Goal: Task Accomplishment & Management: Manage account settings

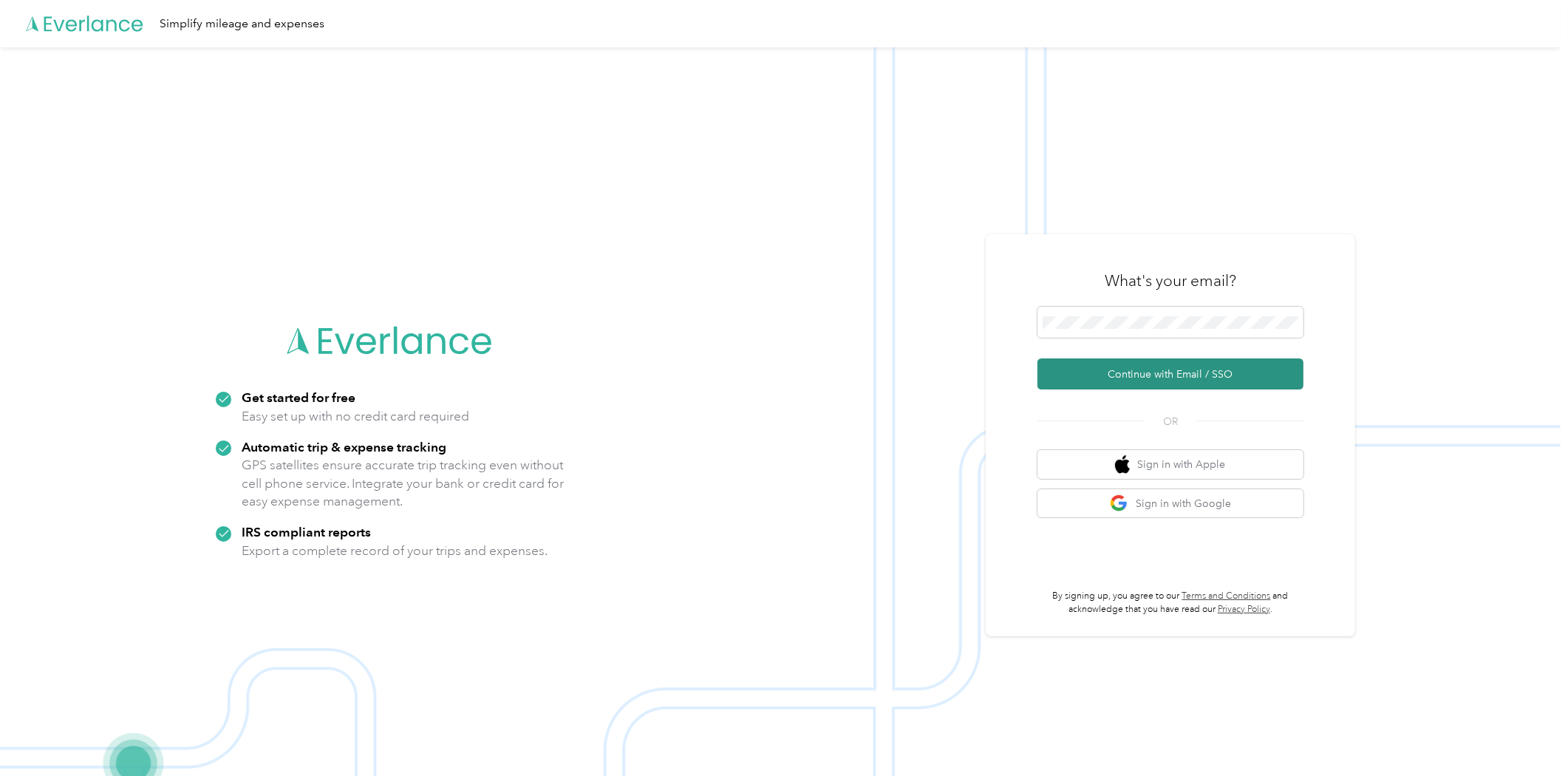
click at [1134, 385] on button "Continue with Email / SSO" at bounding box center [1170, 374] width 266 height 31
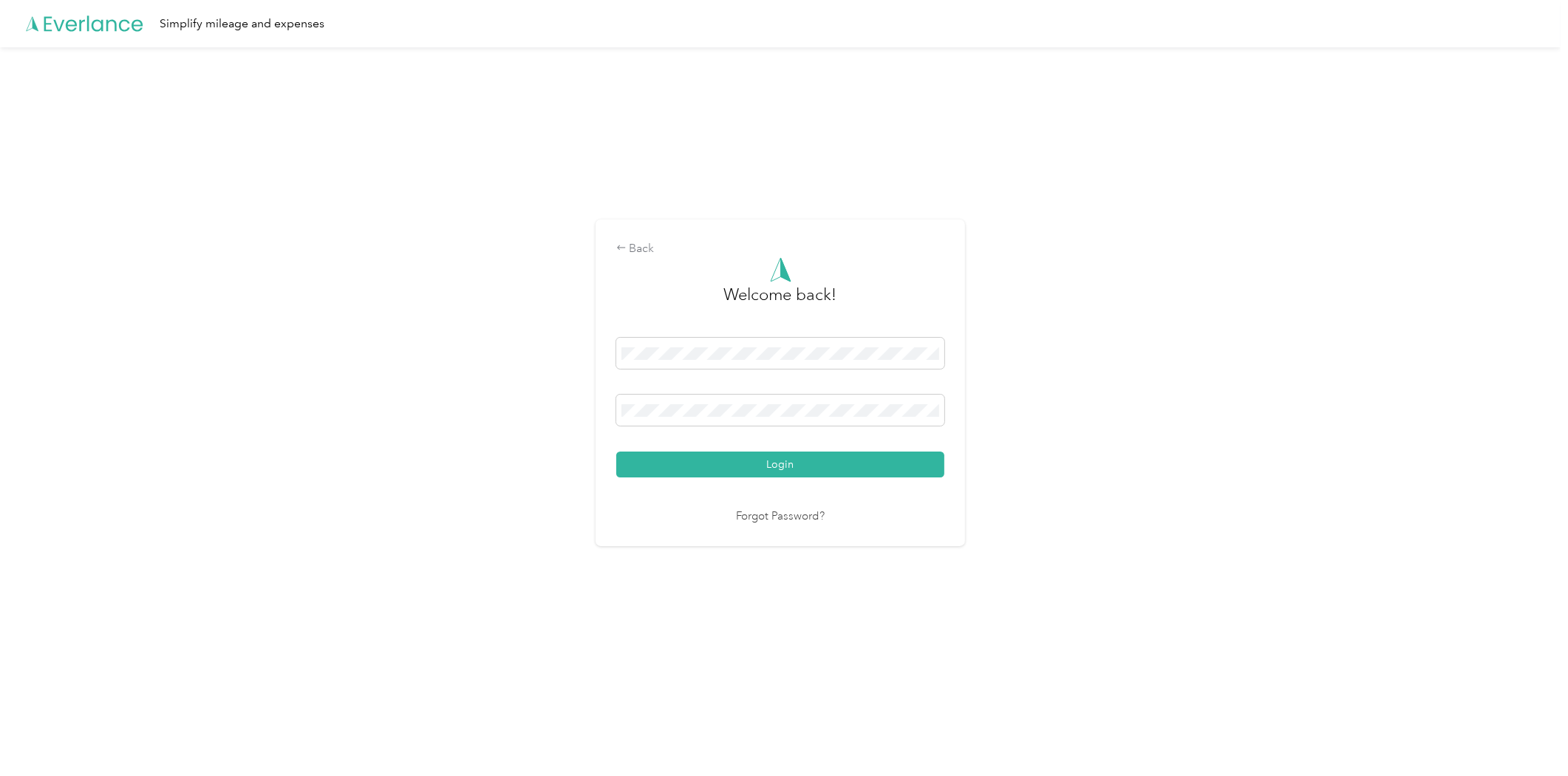
click at [736, 465] on button "Login" at bounding box center [780, 465] width 328 height 26
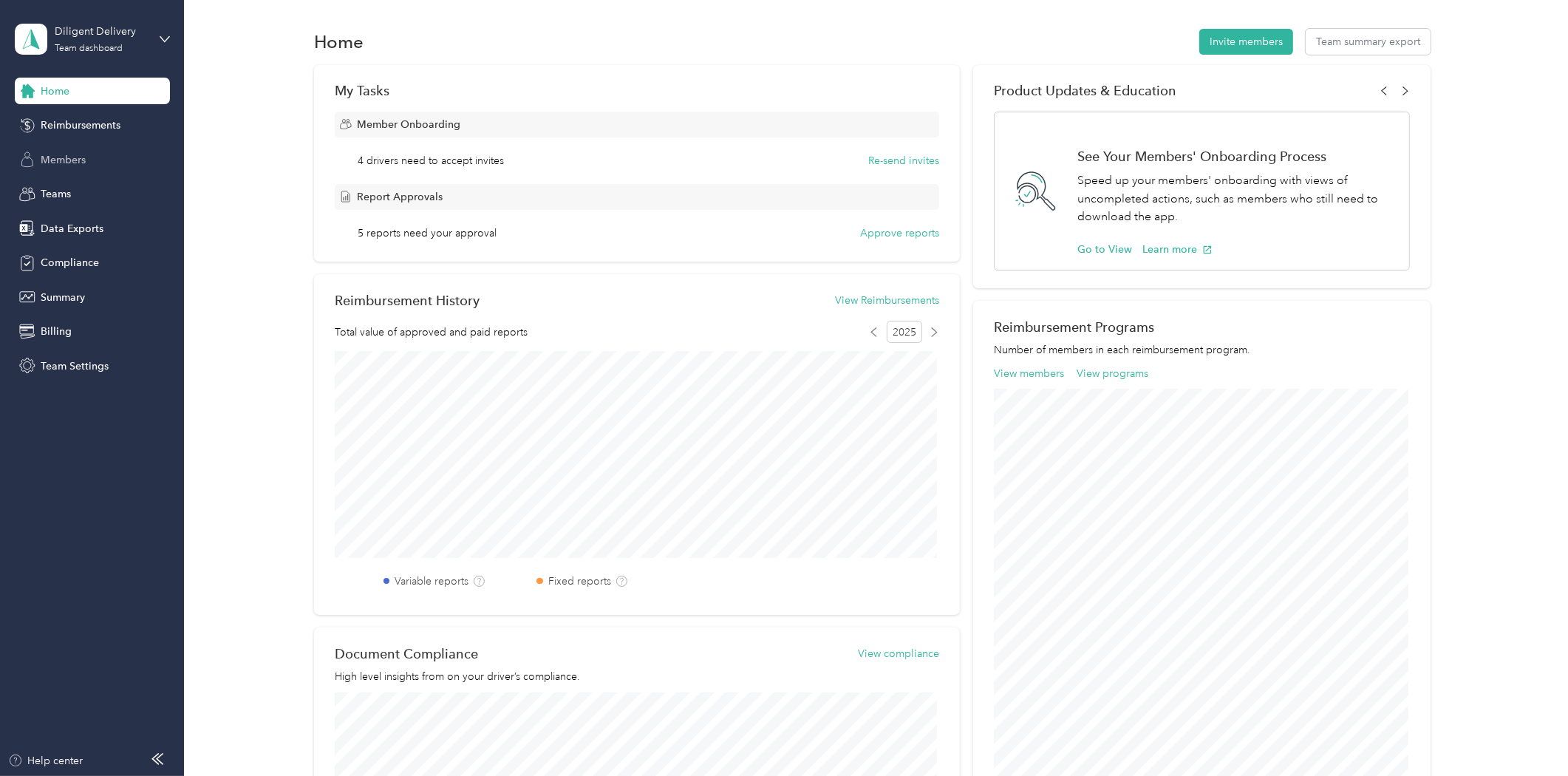
click at [46, 156] on span "Members" at bounding box center [62, 160] width 45 height 15
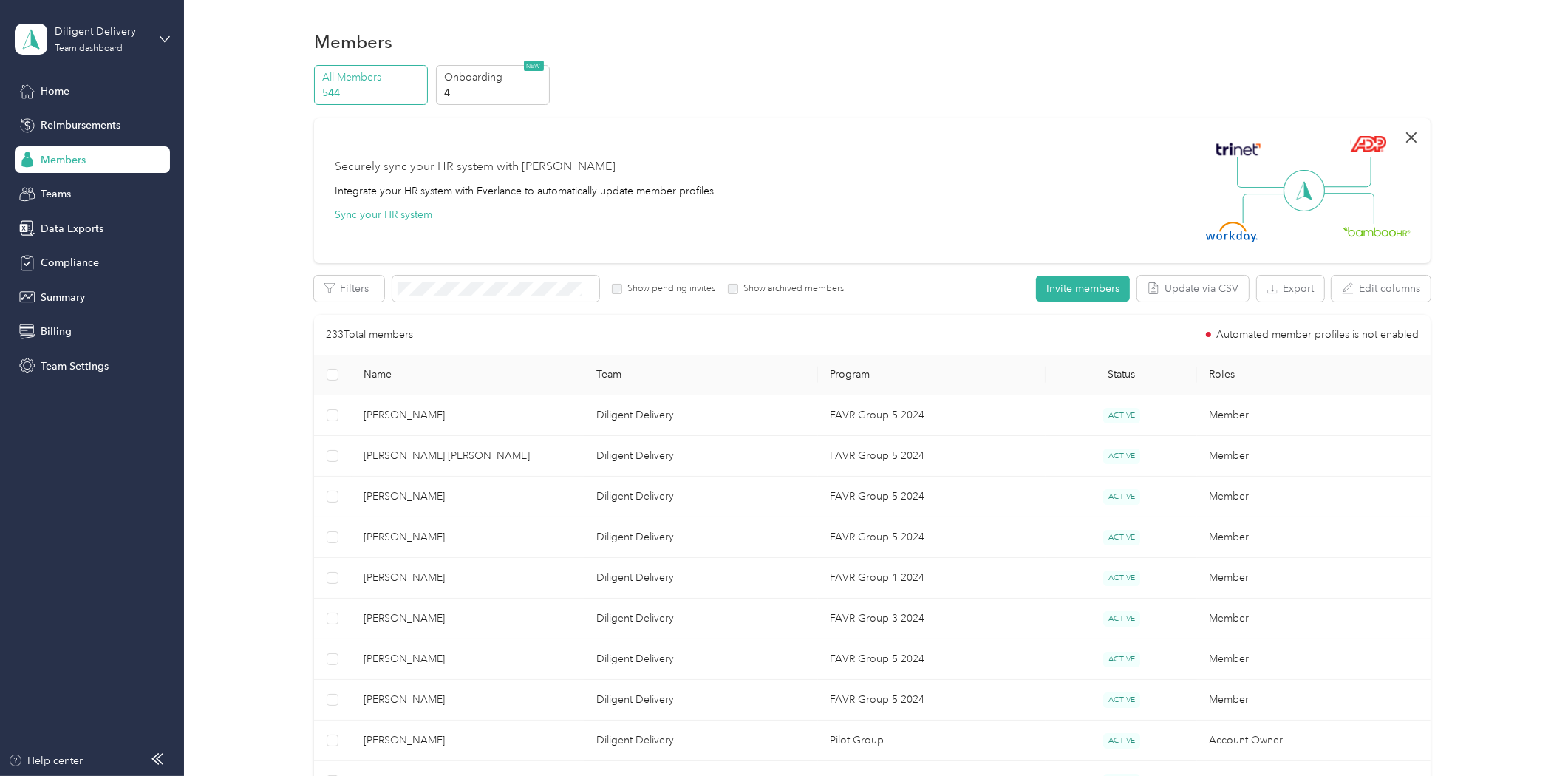
click at [1411, 133] on icon "button" at bounding box center [1411, 138] width 10 height 10
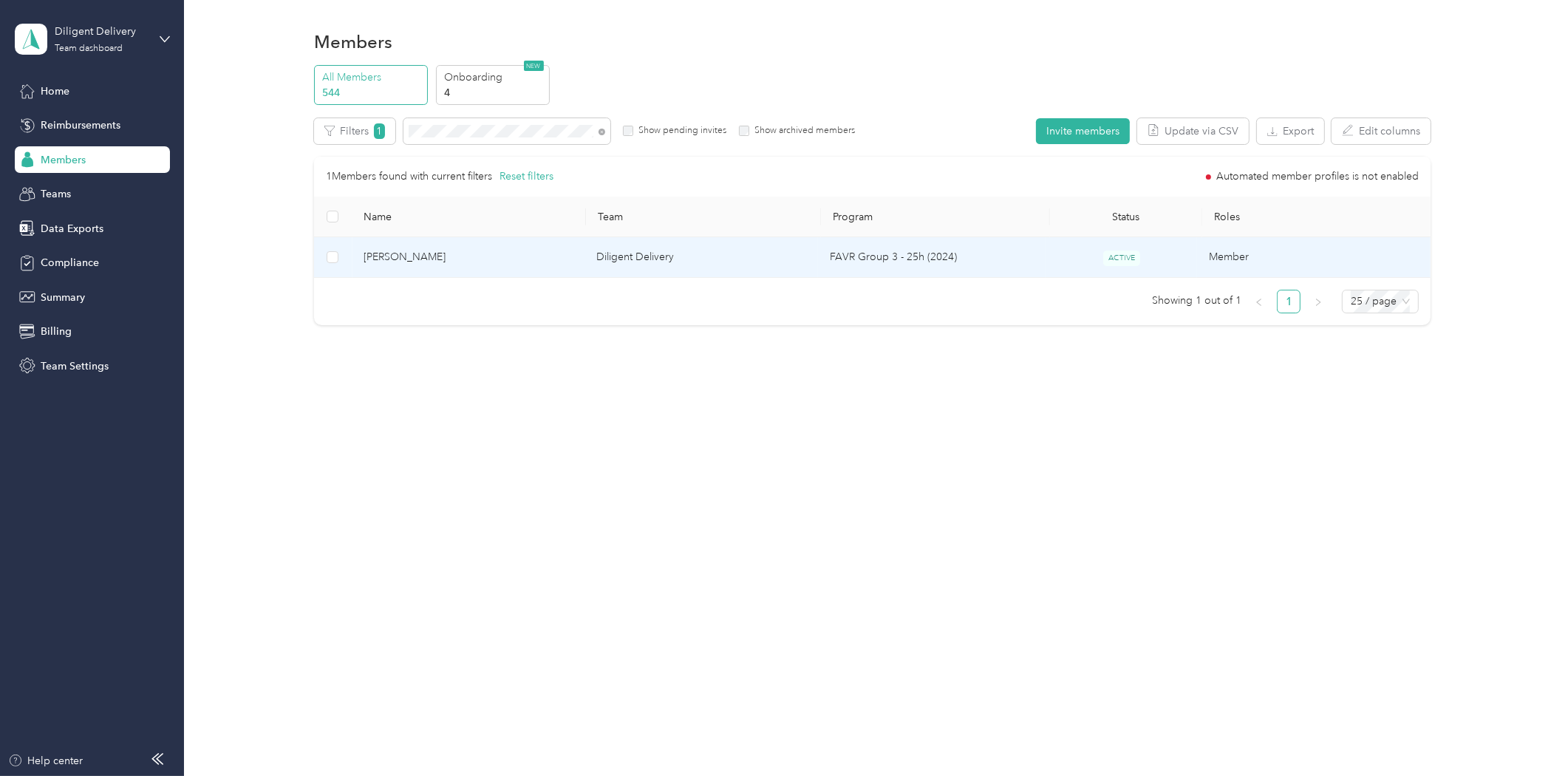
click at [436, 262] on span "Norman Aguilar" at bounding box center [468, 257] width 210 height 16
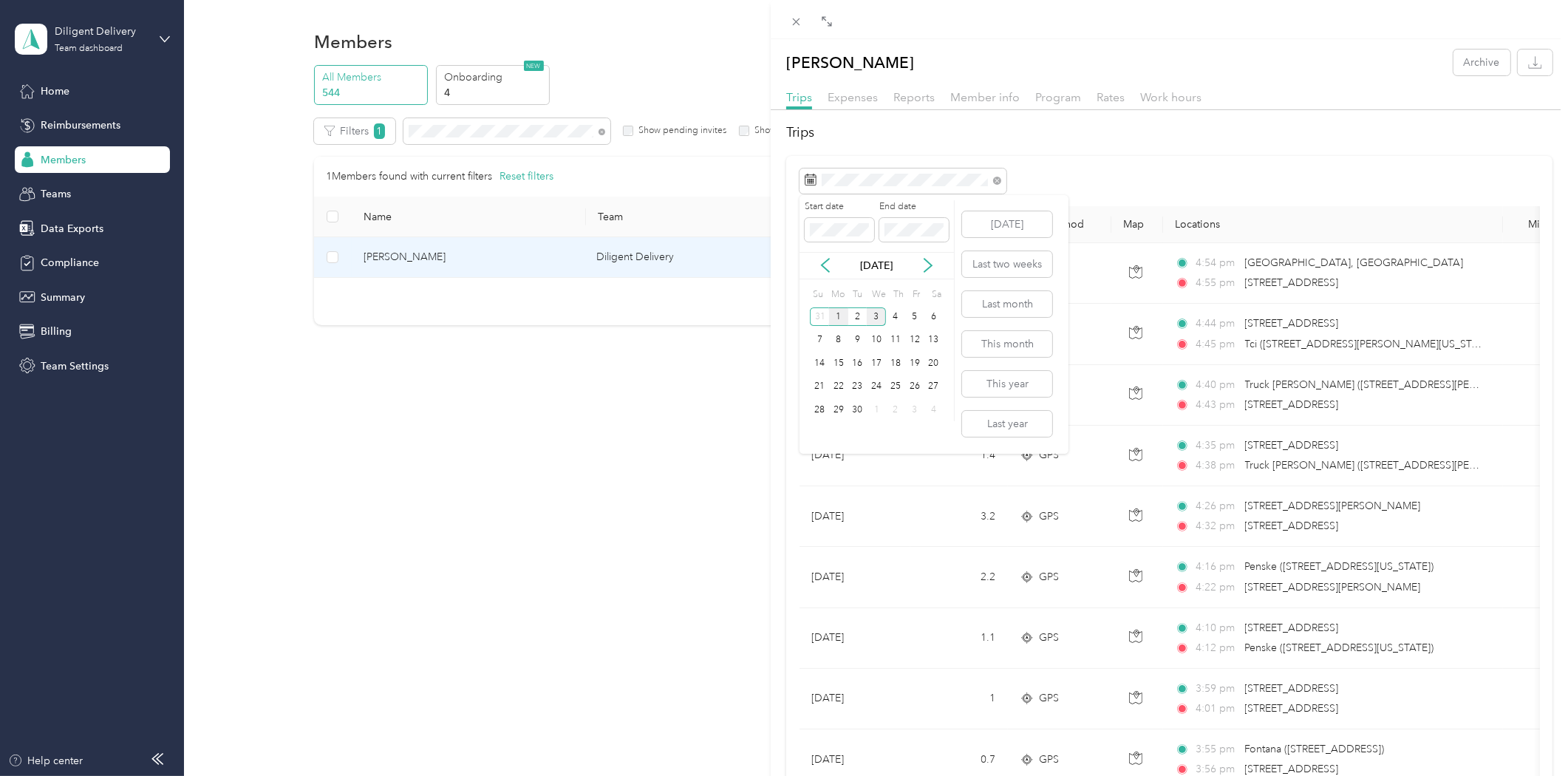
click at [838, 314] on div "1" at bounding box center [839, 317] width 19 height 19
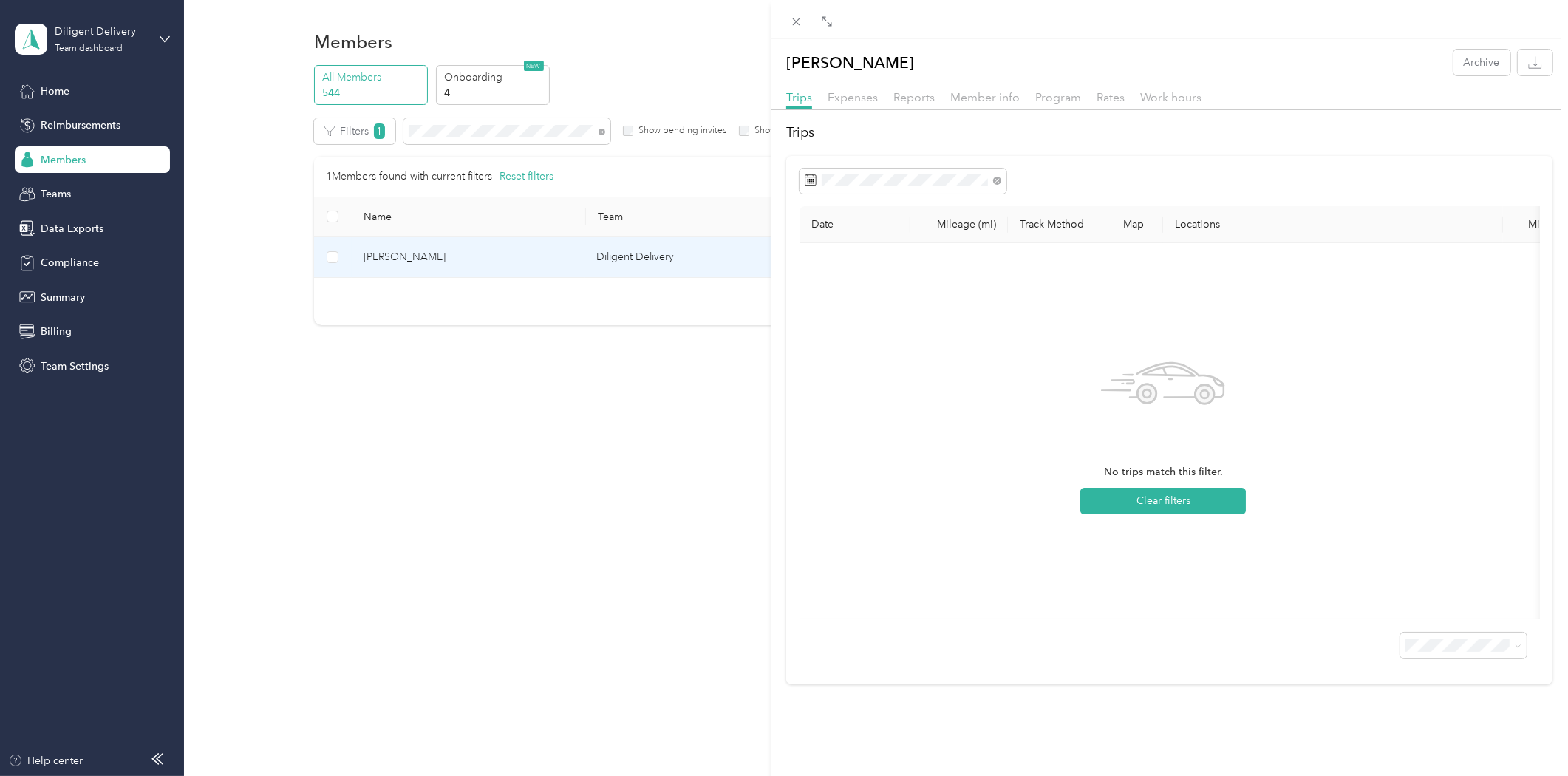
click at [473, 134] on div "Norman Aguilar Archive Trips Expenses Reports Member info Program Rates Work ho…" at bounding box center [784, 388] width 1568 height 776
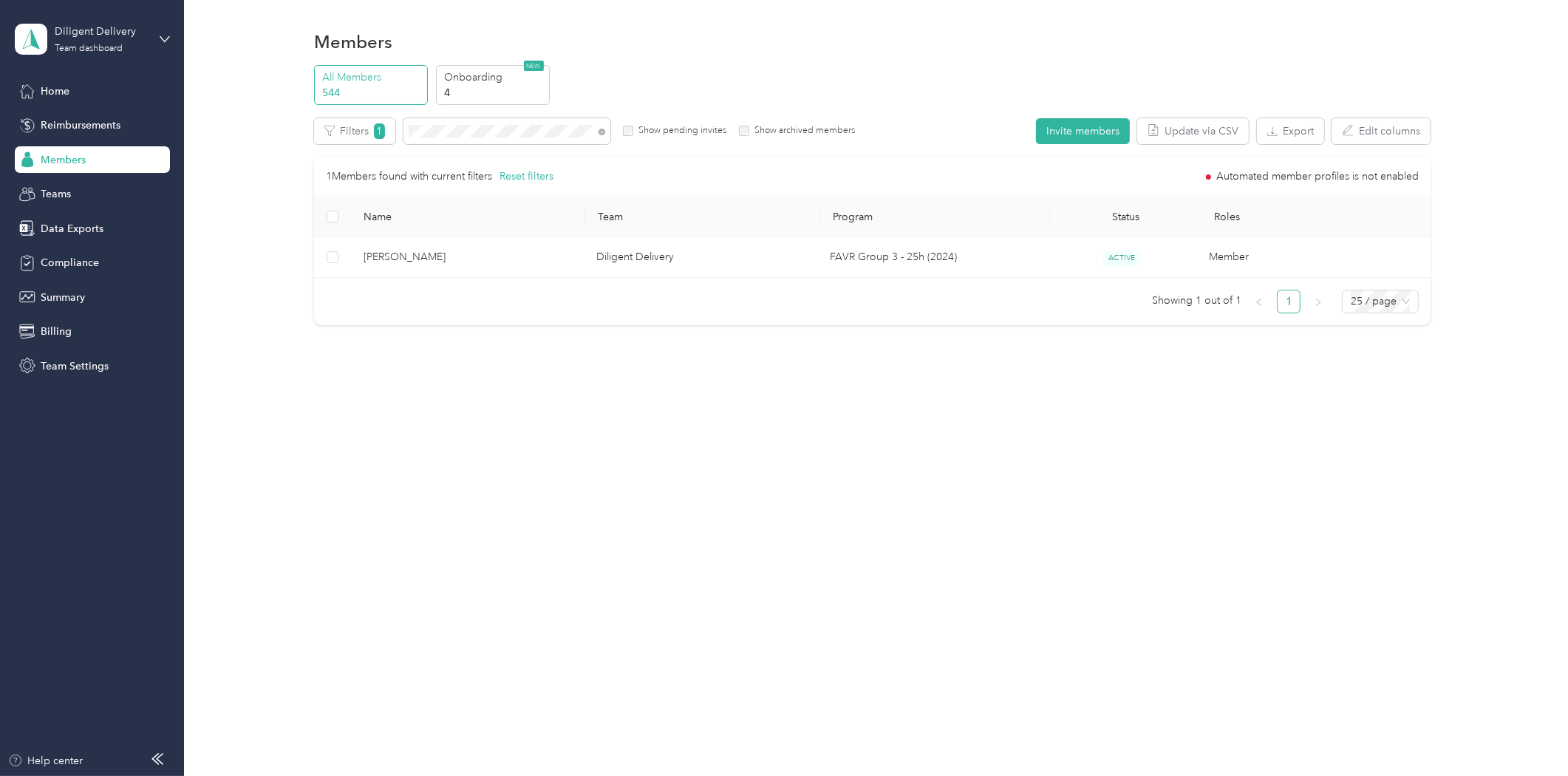
click at [472, 133] on div at bounding box center [784, 388] width 1568 height 776
click at [471, 133] on div at bounding box center [784, 388] width 1568 height 776
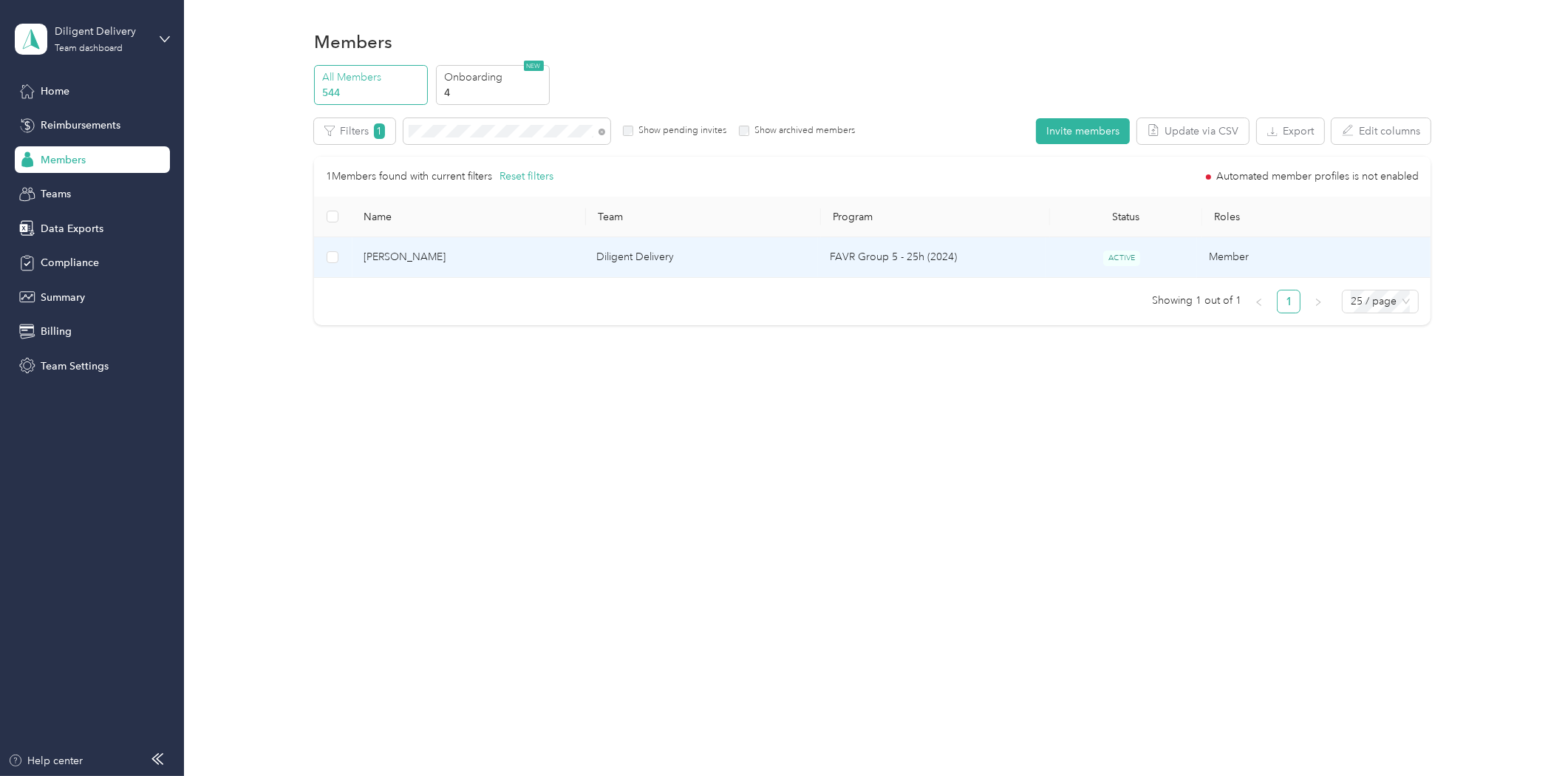
click at [397, 259] on span "Julian Ericks" at bounding box center [468, 257] width 210 height 16
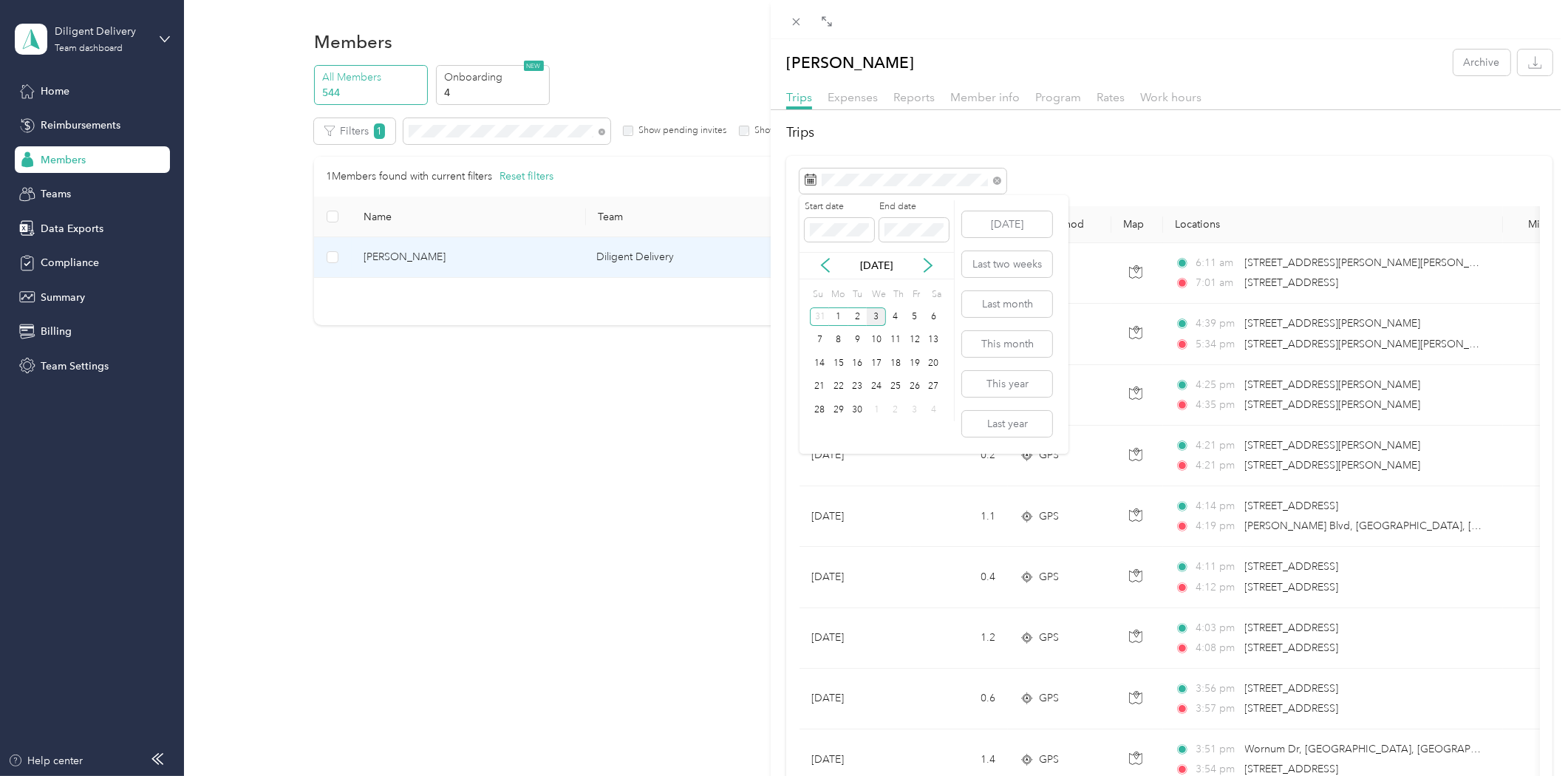
click at [873, 315] on div "3" at bounding box center [876, 317] width 19 height 19
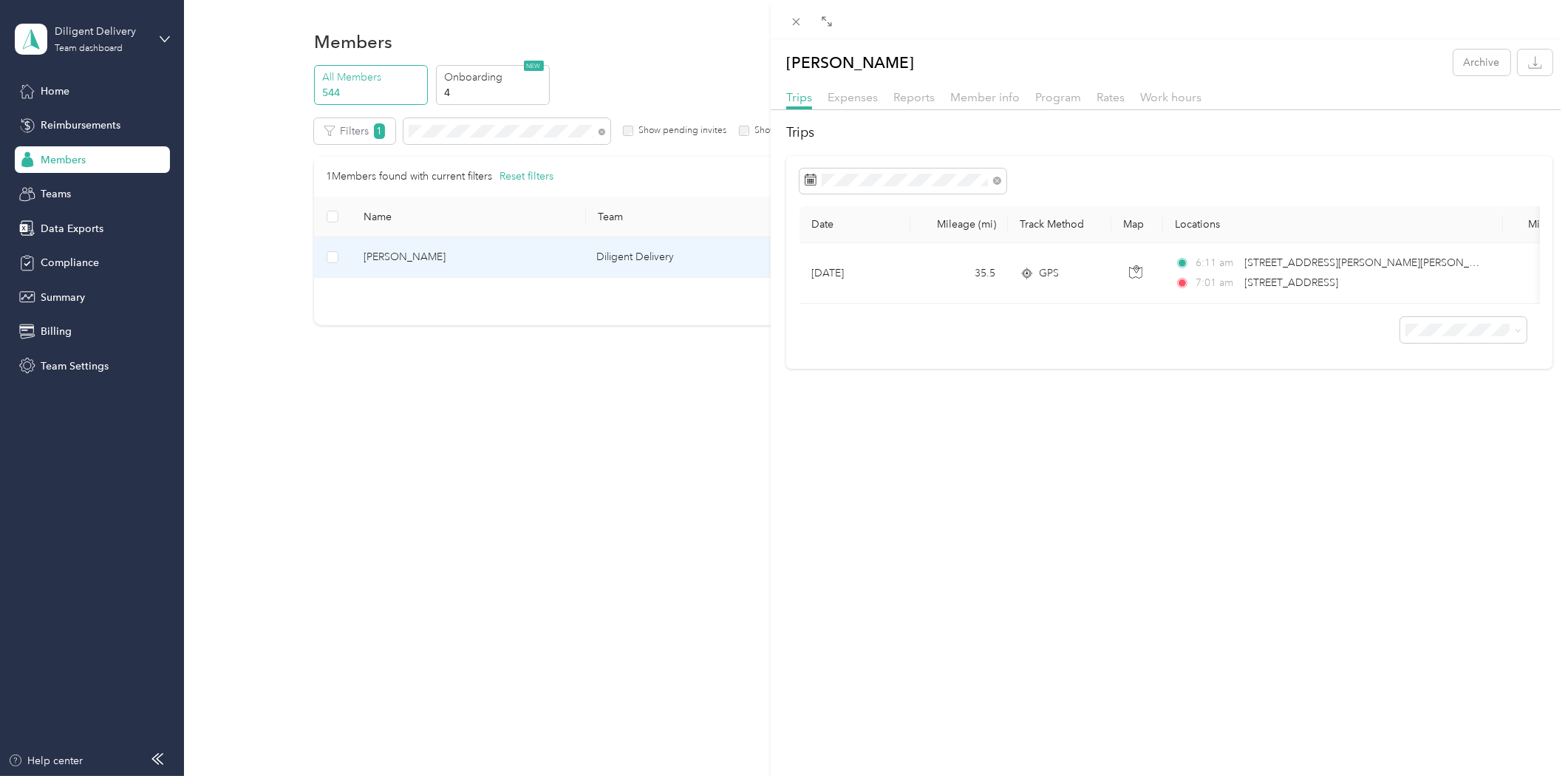
click at [71, 225] on div "Julian Ericks Archive Trips Expenses Reports Member info Program Rates Work hou…" at bounding box center [784, 388] width 1568 height 776
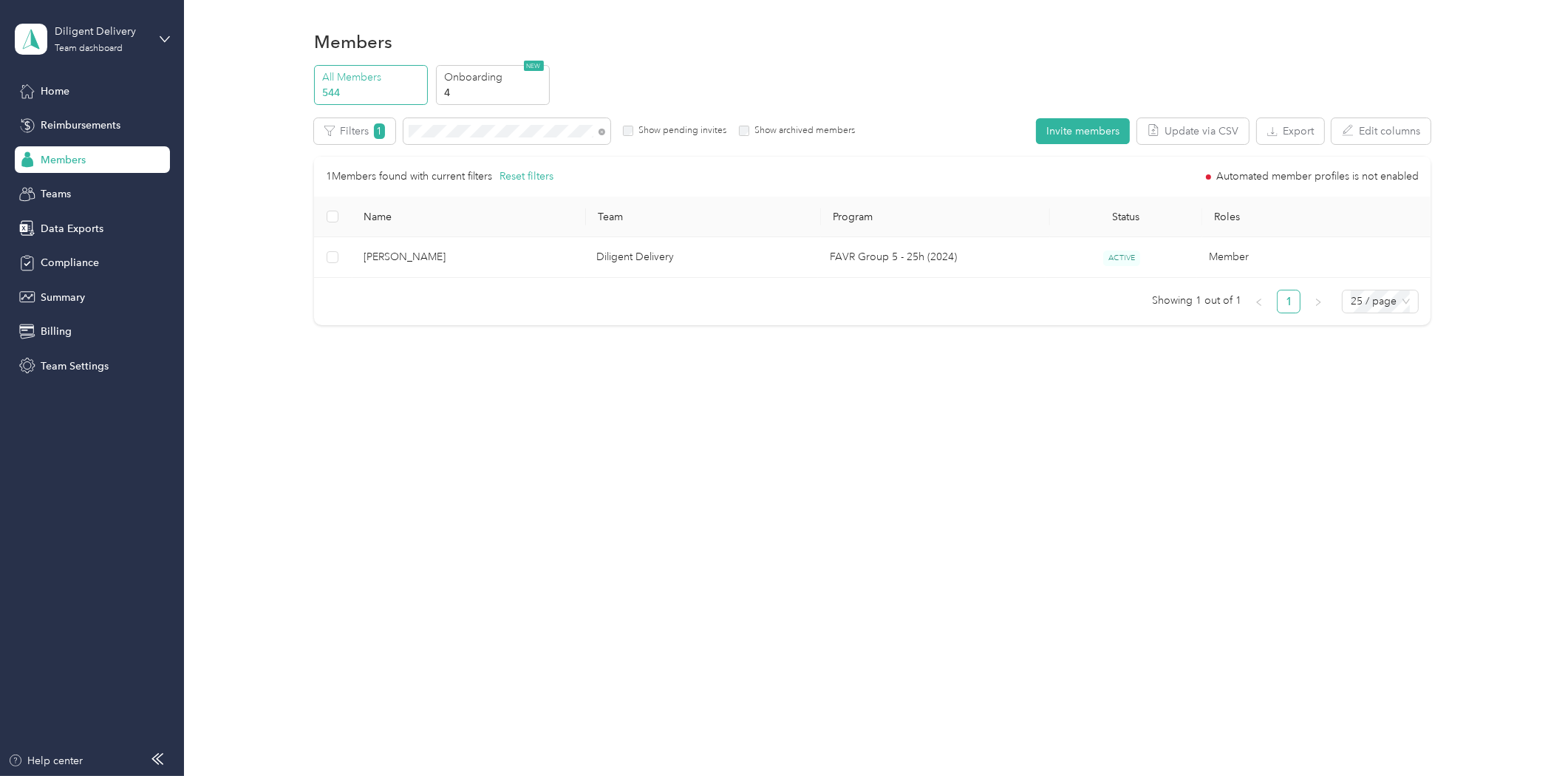
click at [76, 230] on span "Data Exports" at bounding box center [71, 228] width 62 height 15
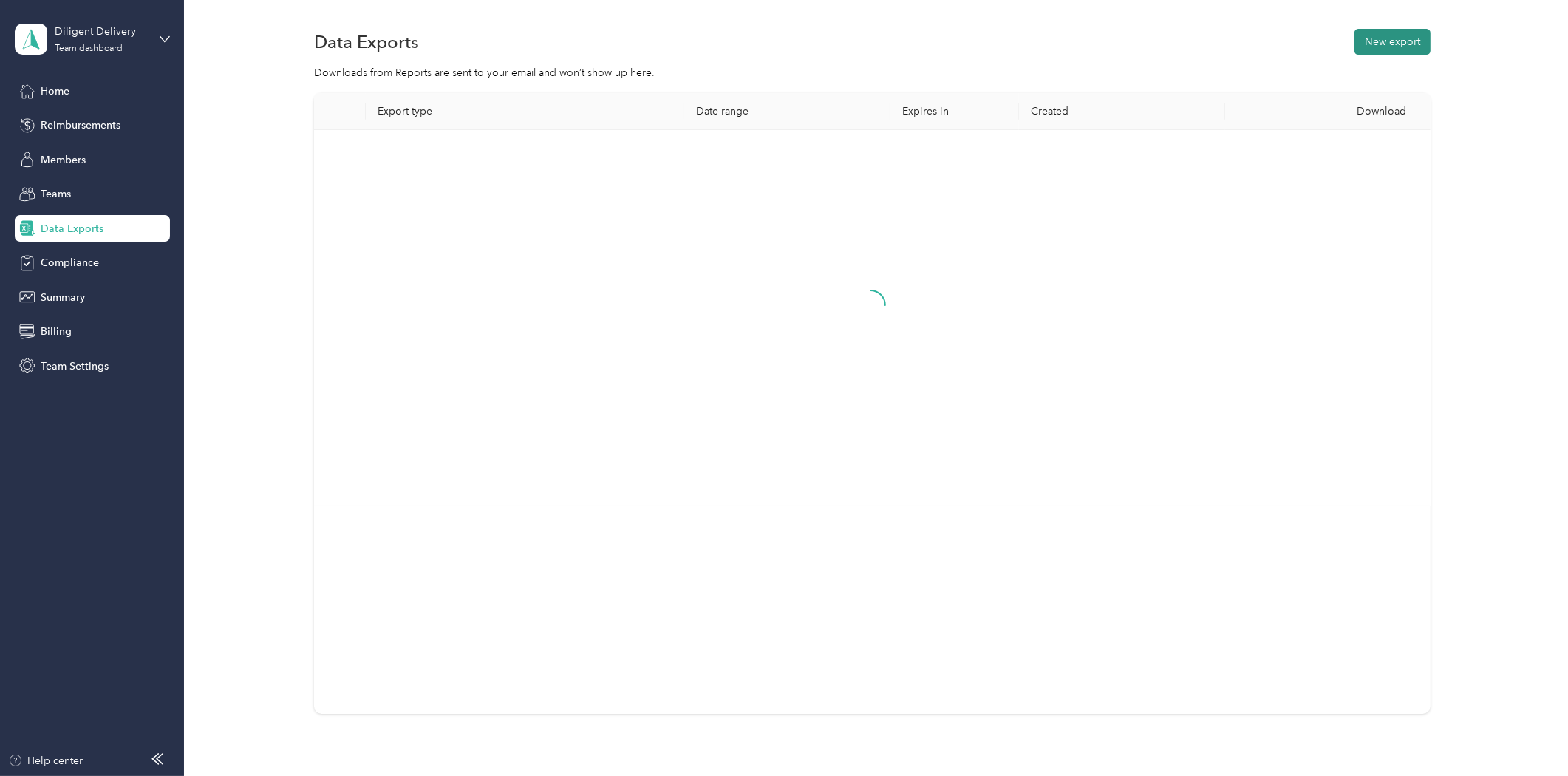
click at [1373, 35] on button "New export" at bounding box center [1393, 42] width 76 height 26
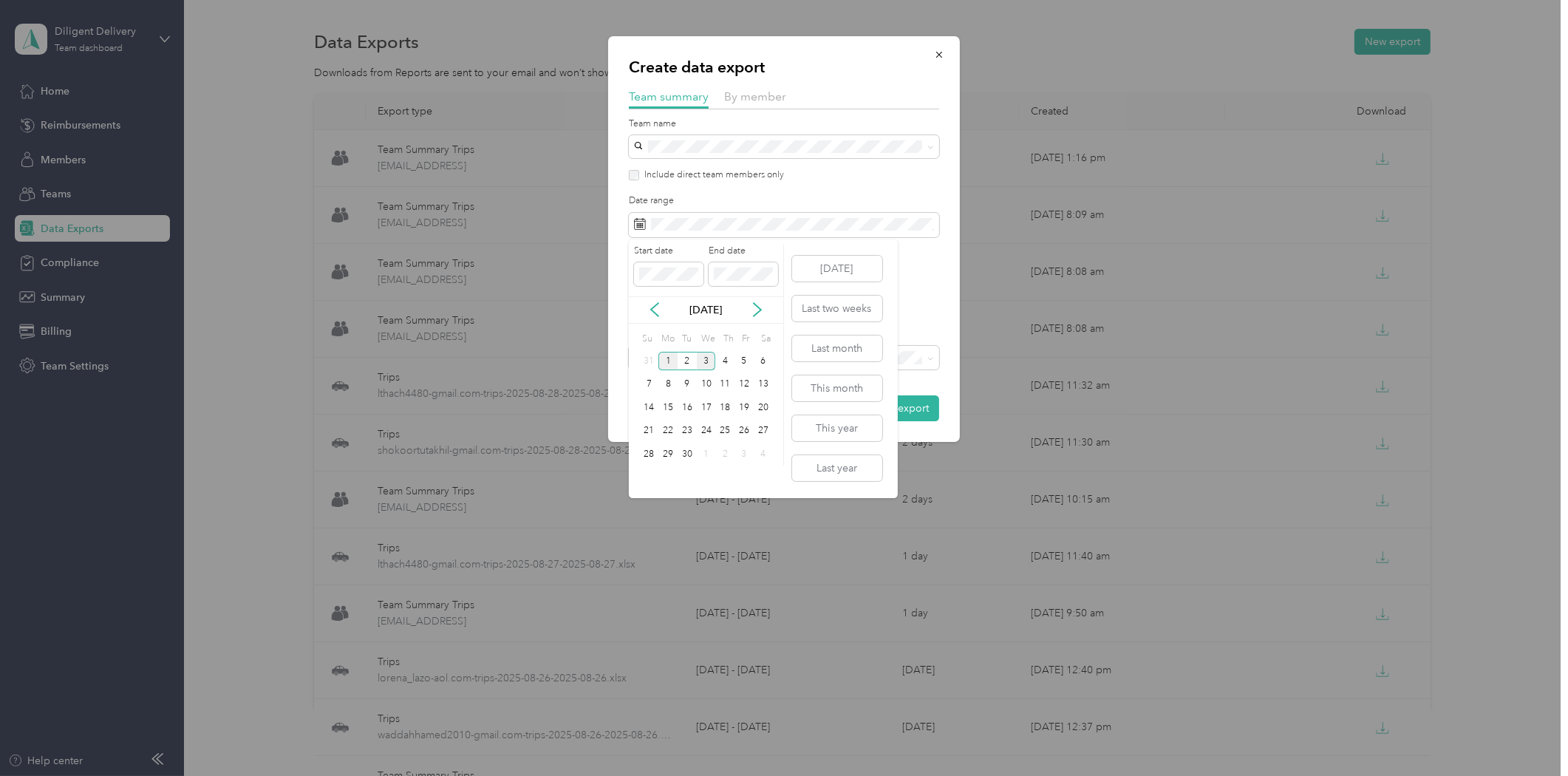
click at [668, 360] on div "1" at bounding box center [668, 361] width 19 height 19
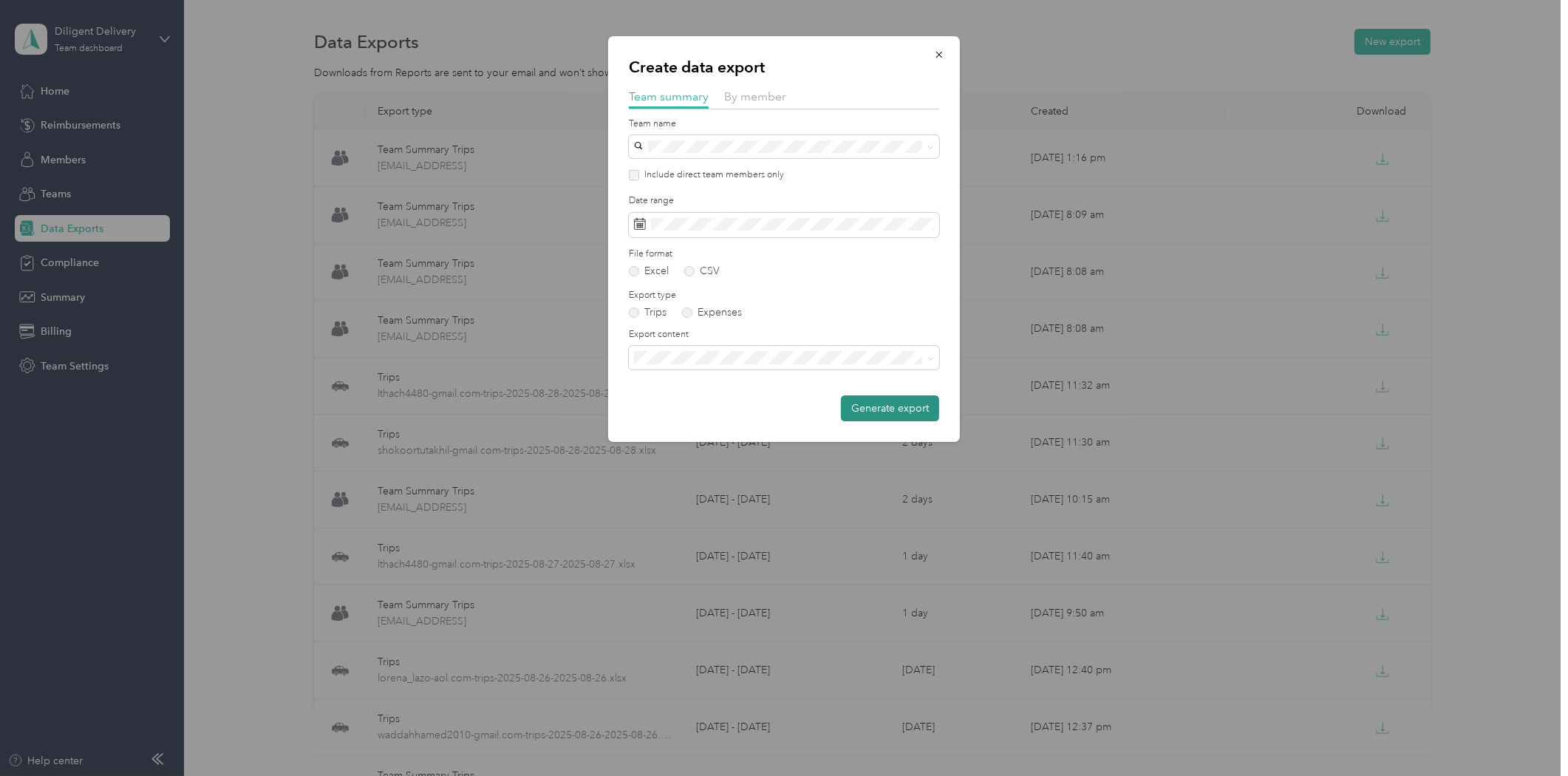
click at [912, 408] on button "Generate export" at bounding box center [890, 408] width 98 height 26
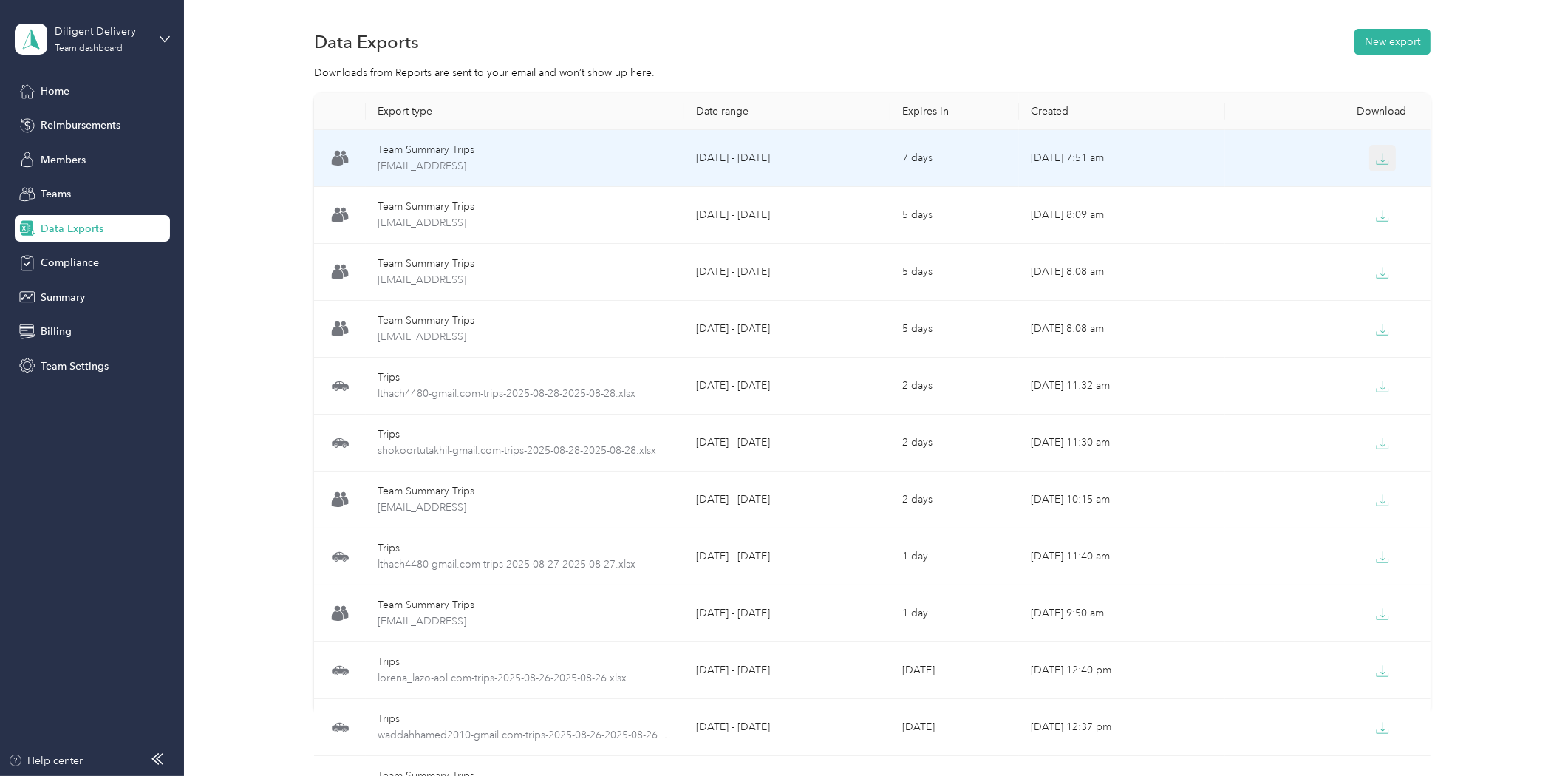
click at [1379, 154] on icon "button" at bounding box center [1383, 159] width 14 height 14
